Goal: Obtain resource: Obtain resource

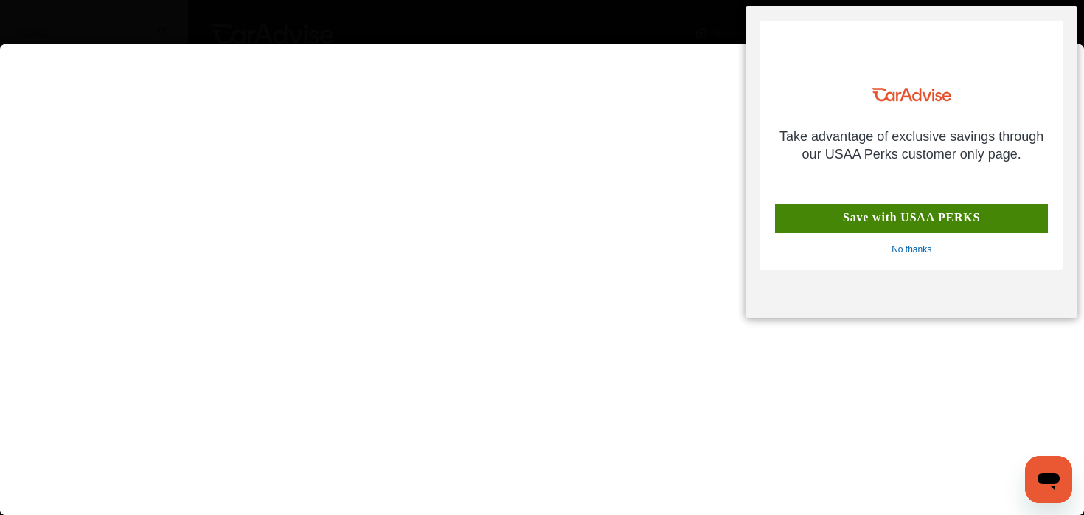
click at [915, 248] on div "No thanks" at bounding box center [911, 250] width 40 height 12
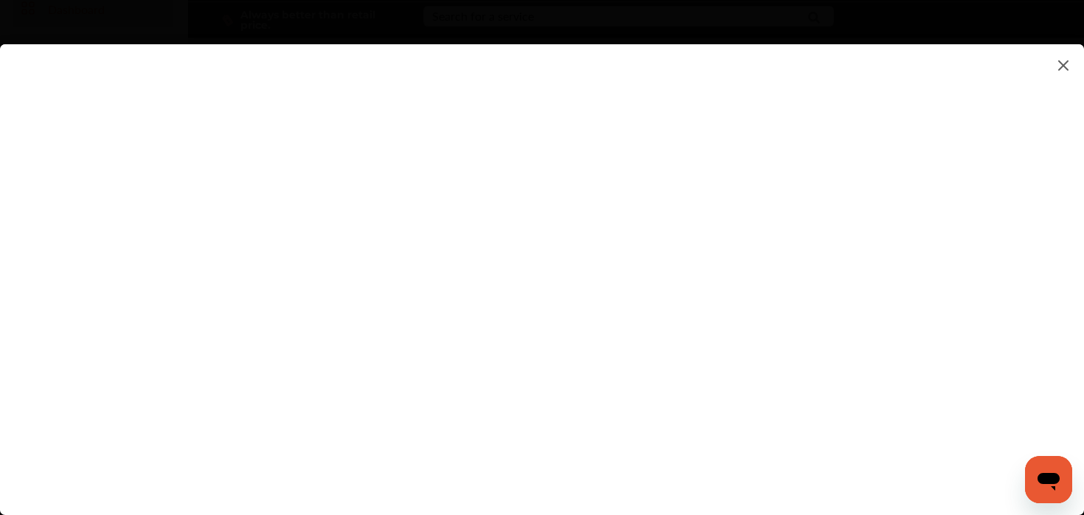
scroll to position [76, 0]
click at [745, 367] on flutter-view at bounding box center [542, 264] width 1084 height 441
type input "**********"
click at [773, 271] on flutter-view at bounding box center [542, 264] width 1084 height 441
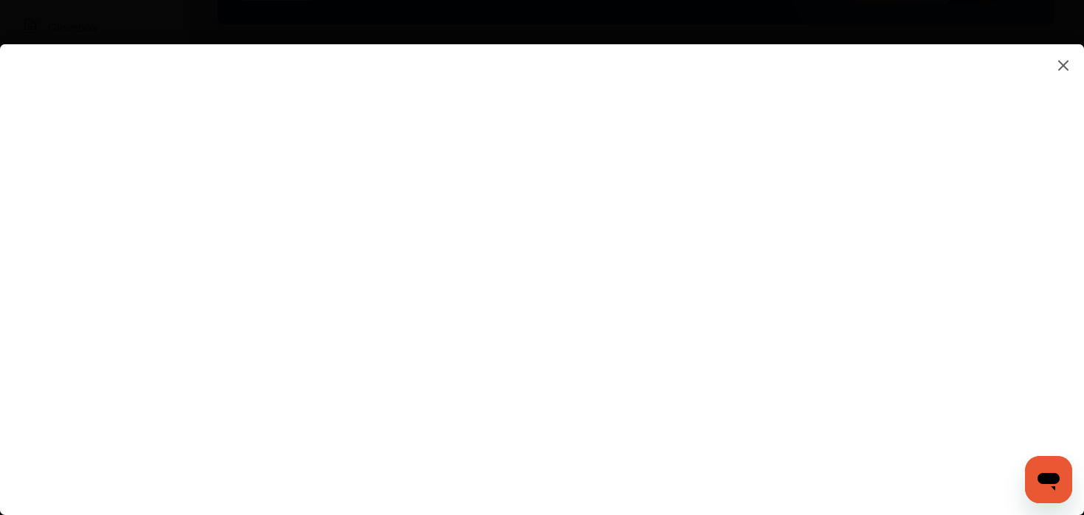
click at [941, 263] on flutter-view at bounding box center [542, 264] width 1084 height 441
click at [760, 212] on flutter-view at bounding box center [542, 264] width 1084 height 441
type textarea "**********"
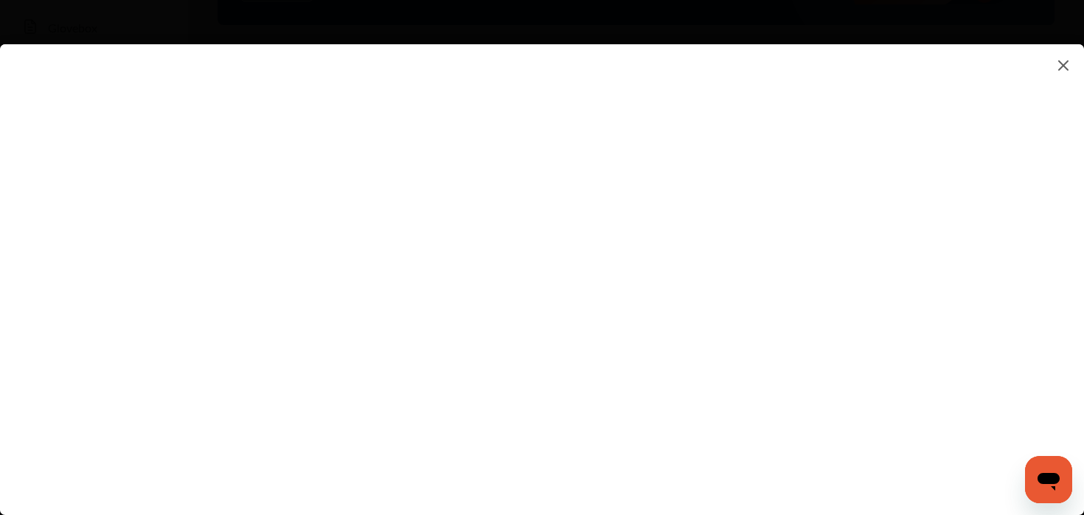
click at [743, 254] on flutter-view at bounding box center [542, 264] width 1084 height 441
click at [692, 272] on flutter-view at bounding box center [542, 264] width 1084 height 441
type input "*"
click at [734, 332] on flutter-view at bounding box center [542, 264] width 1084 height 441
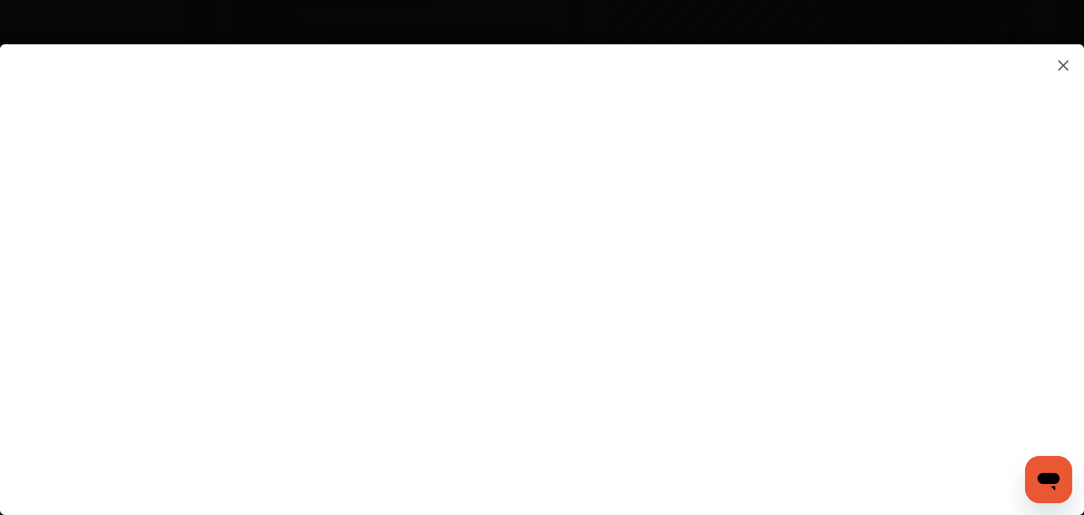
scroll to position [0, 0]
